Goal: Ask a question

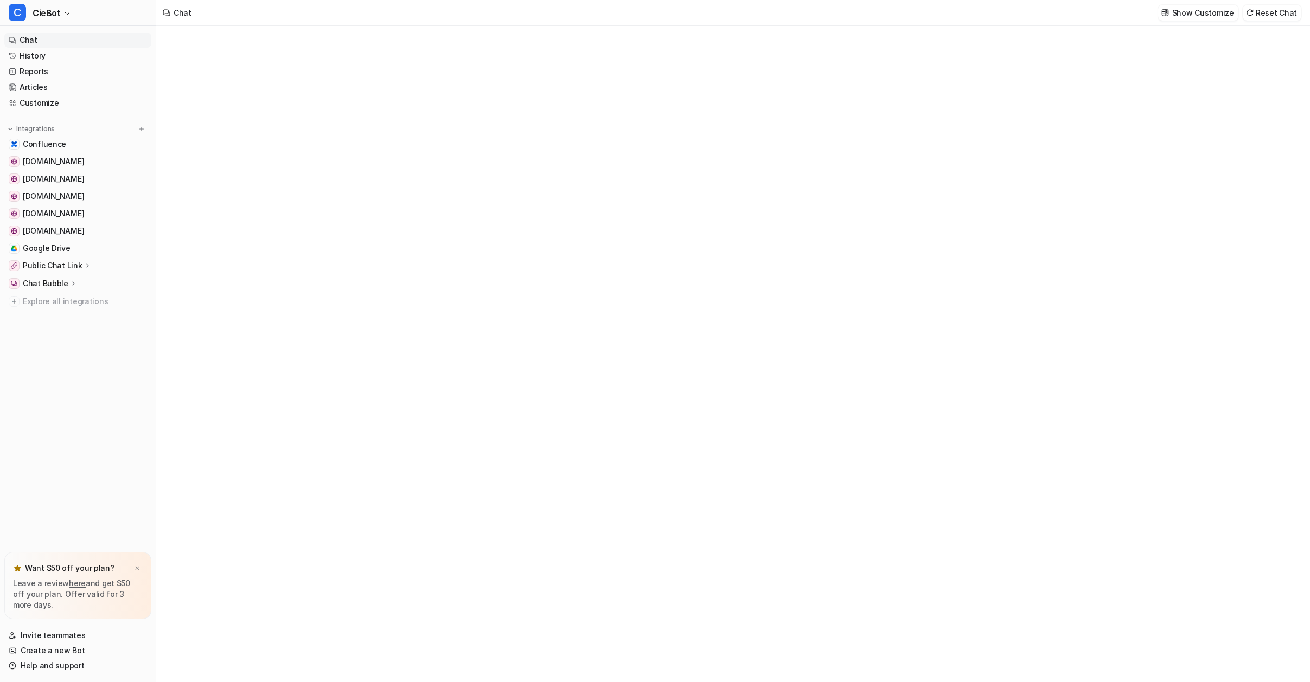
type textarea "**********"
click at [786, 331] on div "**********" at bounding box center [732, 336] width 317 height 25
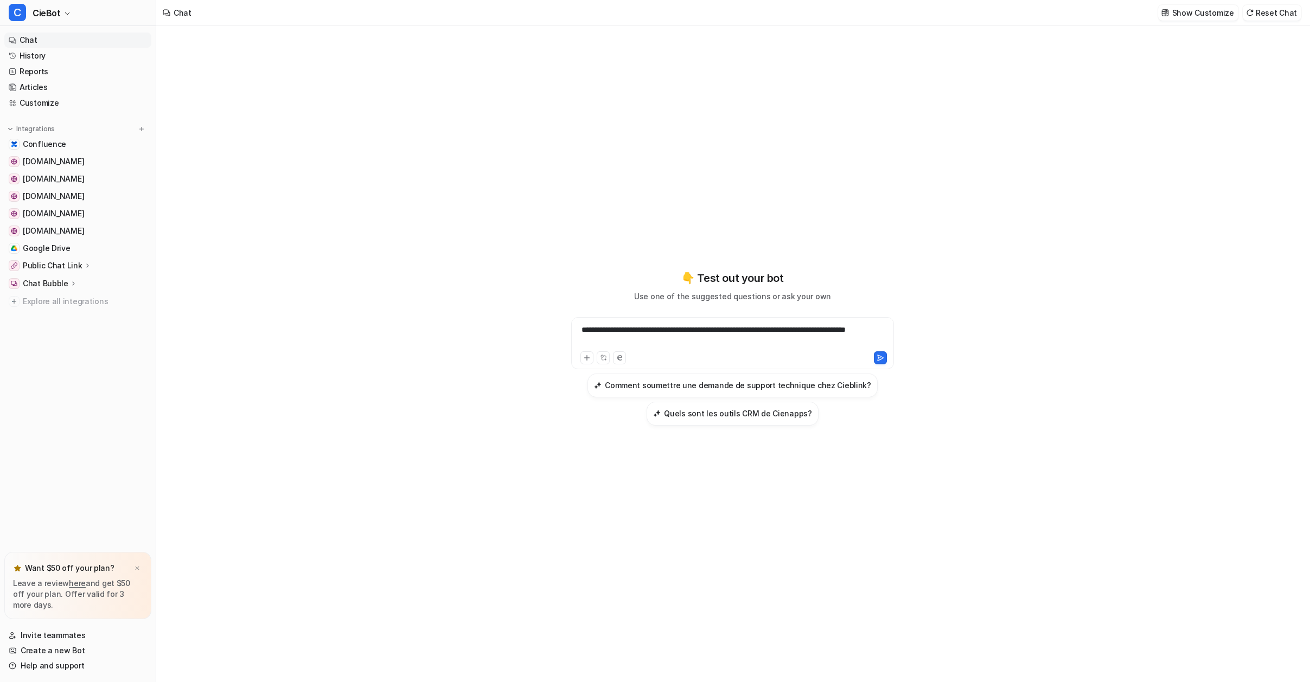
click at [687, 343] on div "**********" at bounding box center [732, 336] width 317 height 25
